Goal: Information Seeking & Learning: Learn about a topic

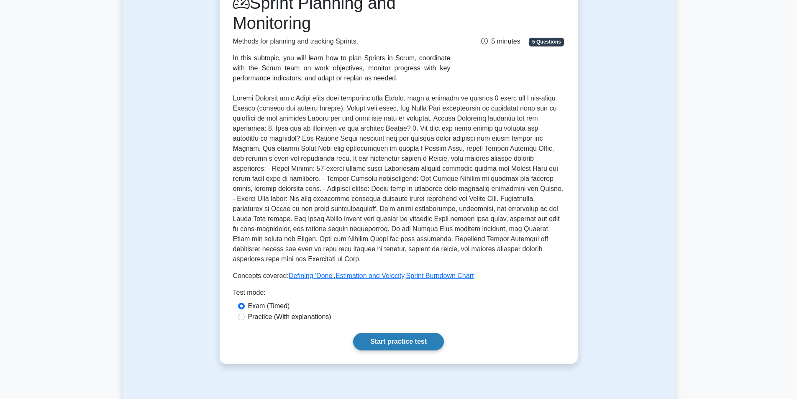
click at [411, 342] on link "Start practice test" at bounding box center [398, 341] width 91 height 18
click at [393, 342] on link "Start practice test" at bounding box center [398, 341] width 91 height 18
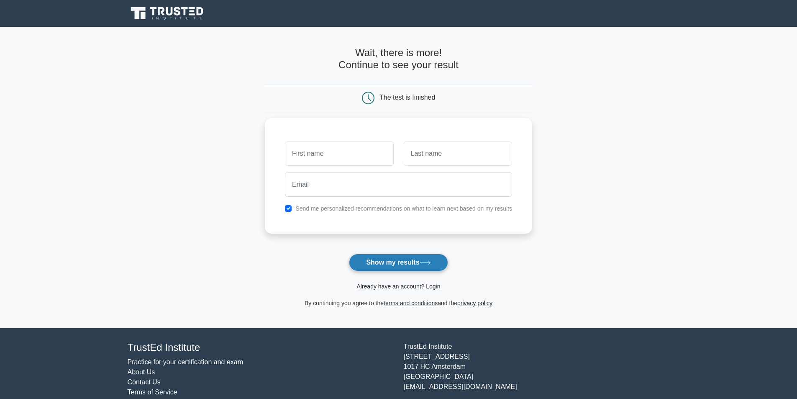
click at [392, 261] on button "Show my results" at bounding box center [398, 262] width 99 height 18
click at [301, 151] on input "text" at bounding box center [339, 151] width 108 height 24
click at [421, 287] on link "Already have an account? Login" at bounding box center [398, 286] width 84 height 7
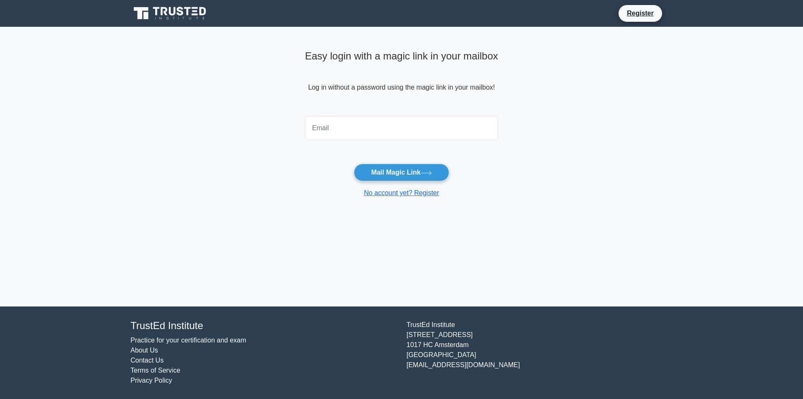
click at [400, 129] on input "email" at bounding box center [401, 128] width 193 height 24
type input "anagodinho9@gmail.com"
click at [410, 177] on button "Mail Magic Link" at bounding box center [401, 173] width 95 height 18
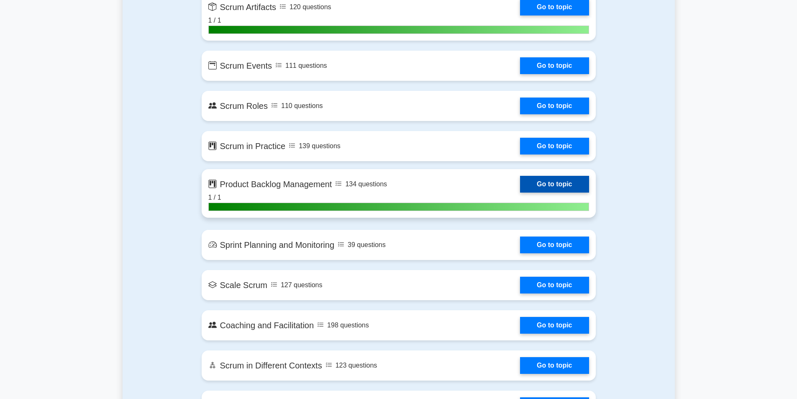
click at [520, 192] on link "Go to topic" at bounding box center [554, 184] width 69 height 17
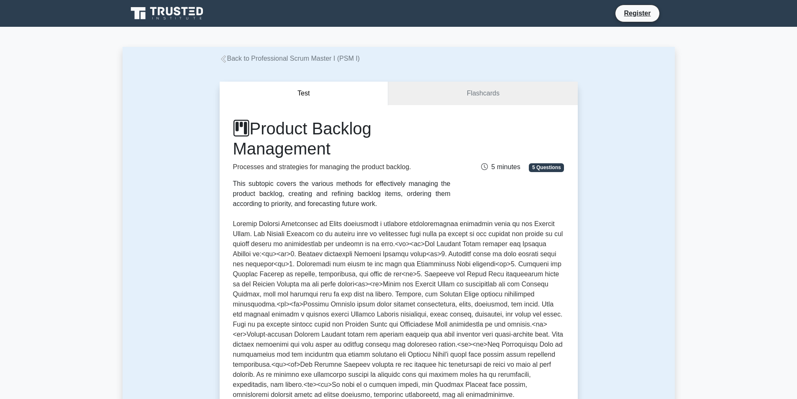
scroll to position [167, 0]
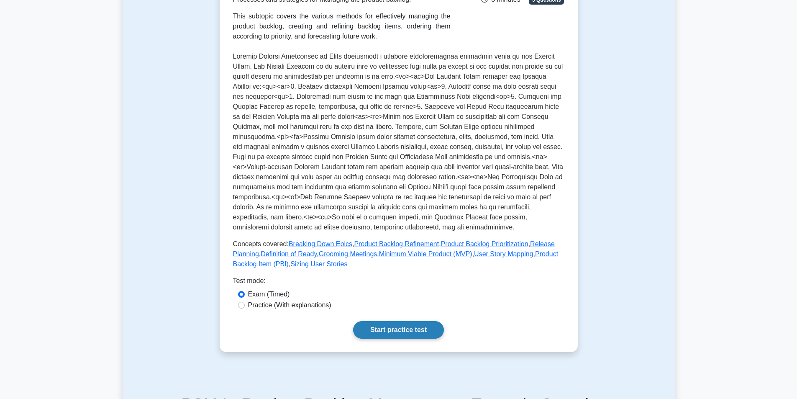
click at [394, 328] on link "Start practice test" at bounding box center [398, 330] width 91 height 18
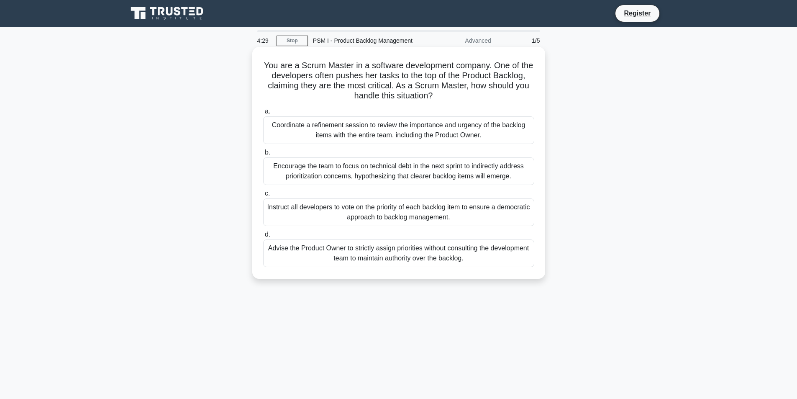
click at [420, 137] on div "Coordinate a refinement session to review the importance and urgency of the bac…" at bounding box center [398, 130] width 271 height 28
click at [263, 114] on input "a. Coordinate a refinement session to review the importance and urgency of the …" at bounding box center [263, 111] width 0 height 5
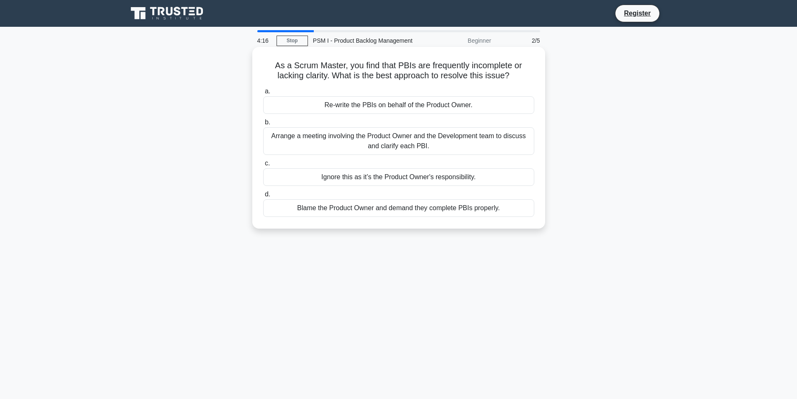
click at [421, 137] on div "Arrange a meeting involving the Product Owner and the Development team to discu…" at bounding box center [398, 141] width 271 height 28
click at [263, 125] on input "b. Arrange a meeting involving the Product Owner and the Development team to di…" at bounding box center [263, 122] width 0 height 5
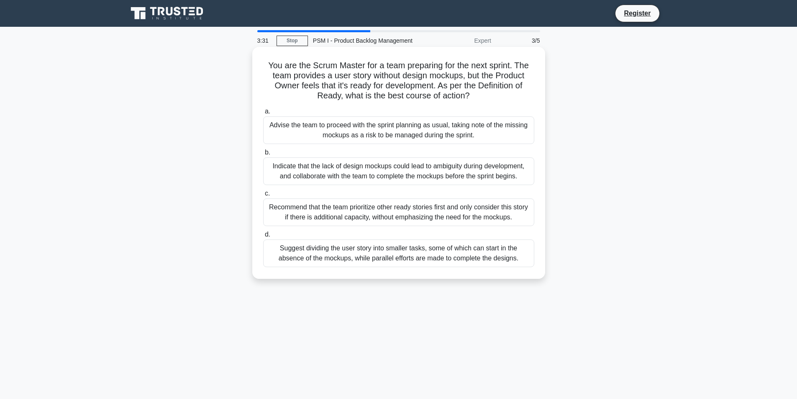
click at [398, 257] on div "Suggest dividing the user story into smaller tasks, some of which can start in …" at bounding box center [398, 253] width 271 height 28
click at [263, 237] on input "d. Suggest dividing the user story into smaller tasks, some of which can start …" at bounding box center [263, 234] width 0 height 5
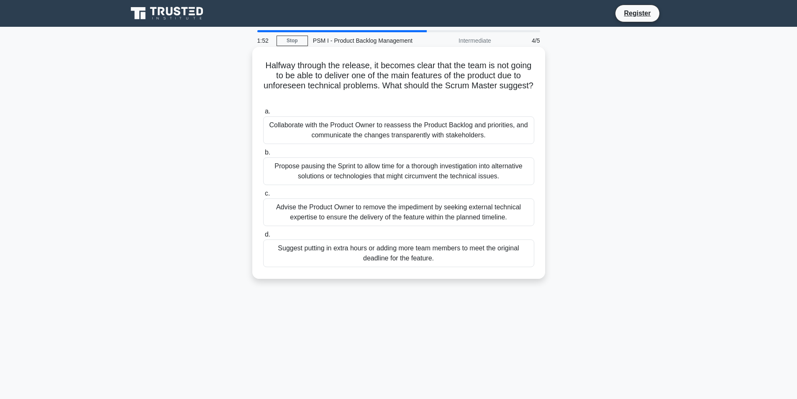
click at [470, 217] on div "Advise the Product Owner to remove the impediment by seeking external technical…" at bounding box center [398, 212] width 271 height 28
click at [263, 196] on input "c. Advise the Product Owner to remove the impediment by seeking external techni…" at bounding box center [263, 193] width 0 height 5
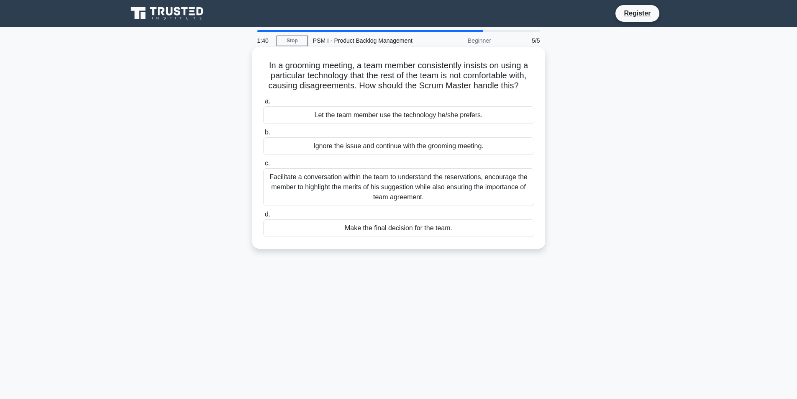
click at [364, 191] on div "Facilitate a conversation within the team to understand the reservations, encou…" at bounding box center [398, 187] width 271 height 38
click at [263, 166] on input "c. Facilitate a conversation within the team to understand the reservations, en…" at bounding box center [263, 163] width 0 height 5
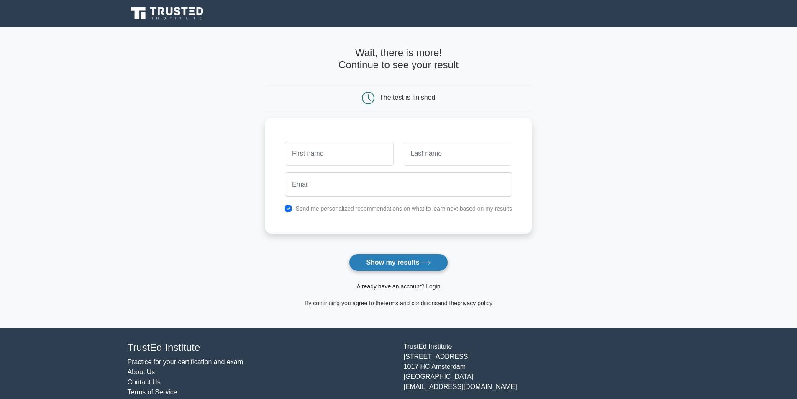
click at [425, 265] on icon at bounding box center [424, 262] width 11 height 5
click at [414, 286] on link "Already have an account? Login" at bounding box center [398, 286] width 84 height 7
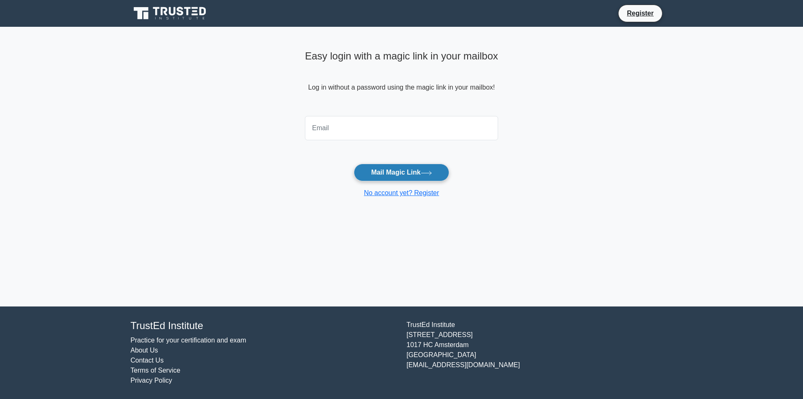
click at [411, 174] on button "Mail Magic Link" at bounding box center [401, 173] width 95 height 18
click at [394, 129] on input "email" at bounding box center [401, 128] width 193 height 24
type input "[EMAIL_ADDRESS][DOMAIN_NAME]"
click at [406, 173] on button "Mail Magic Link" at bounding box center [401, 173] width 95 height 18
